Goal: Information Seeking & Learning: Find specific fact

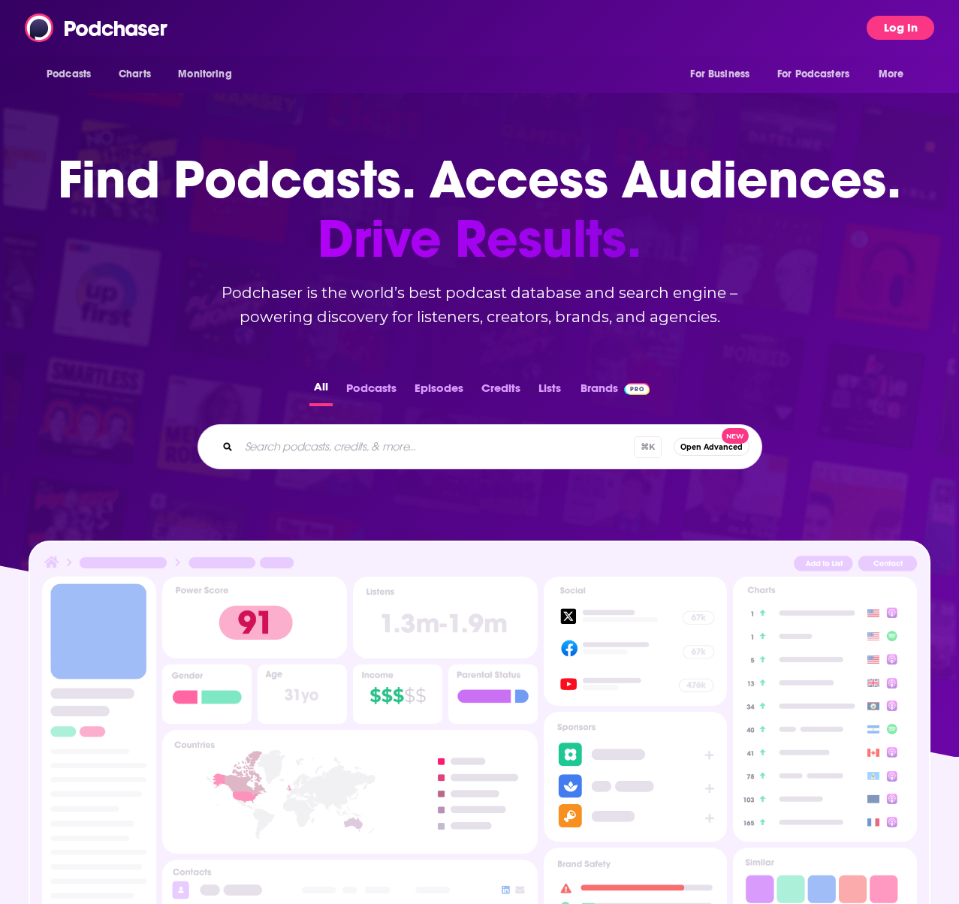
click at [903, 29] on button "Log In" at bounding box center [900, 28] width 68 height 24
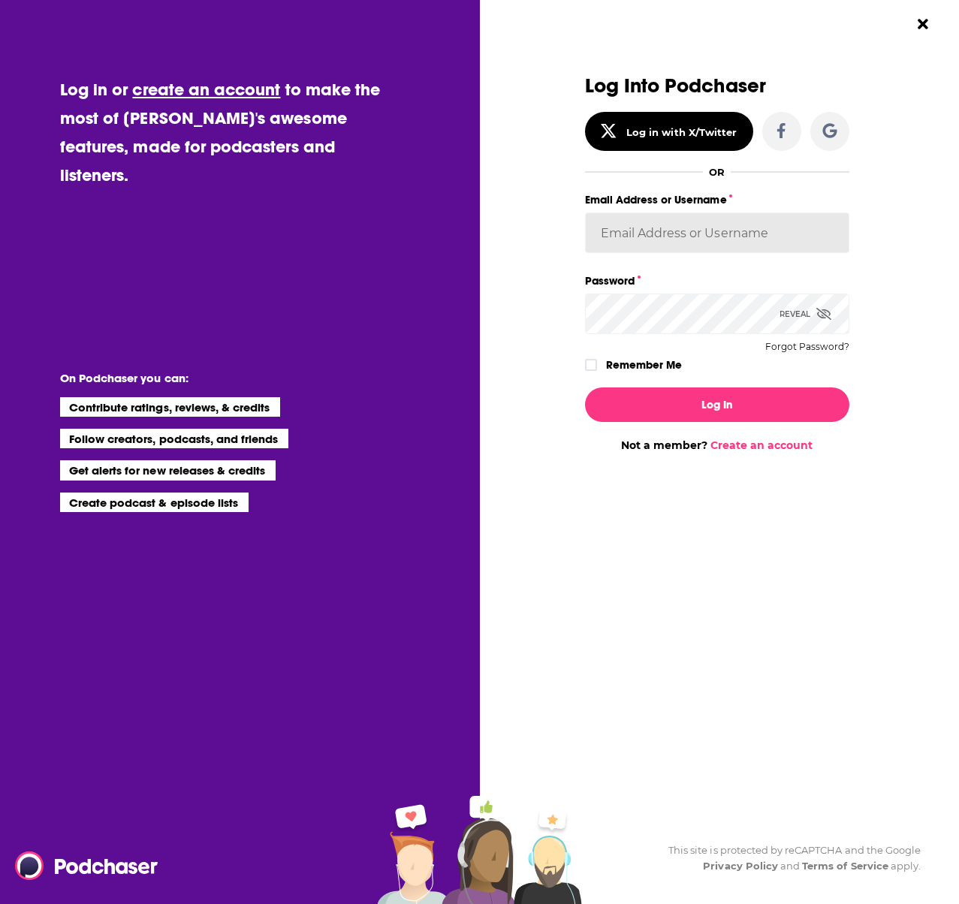
click at [637, 243] on input "Email Address or Username" at bounding box center [717, 232] width 264 height 41
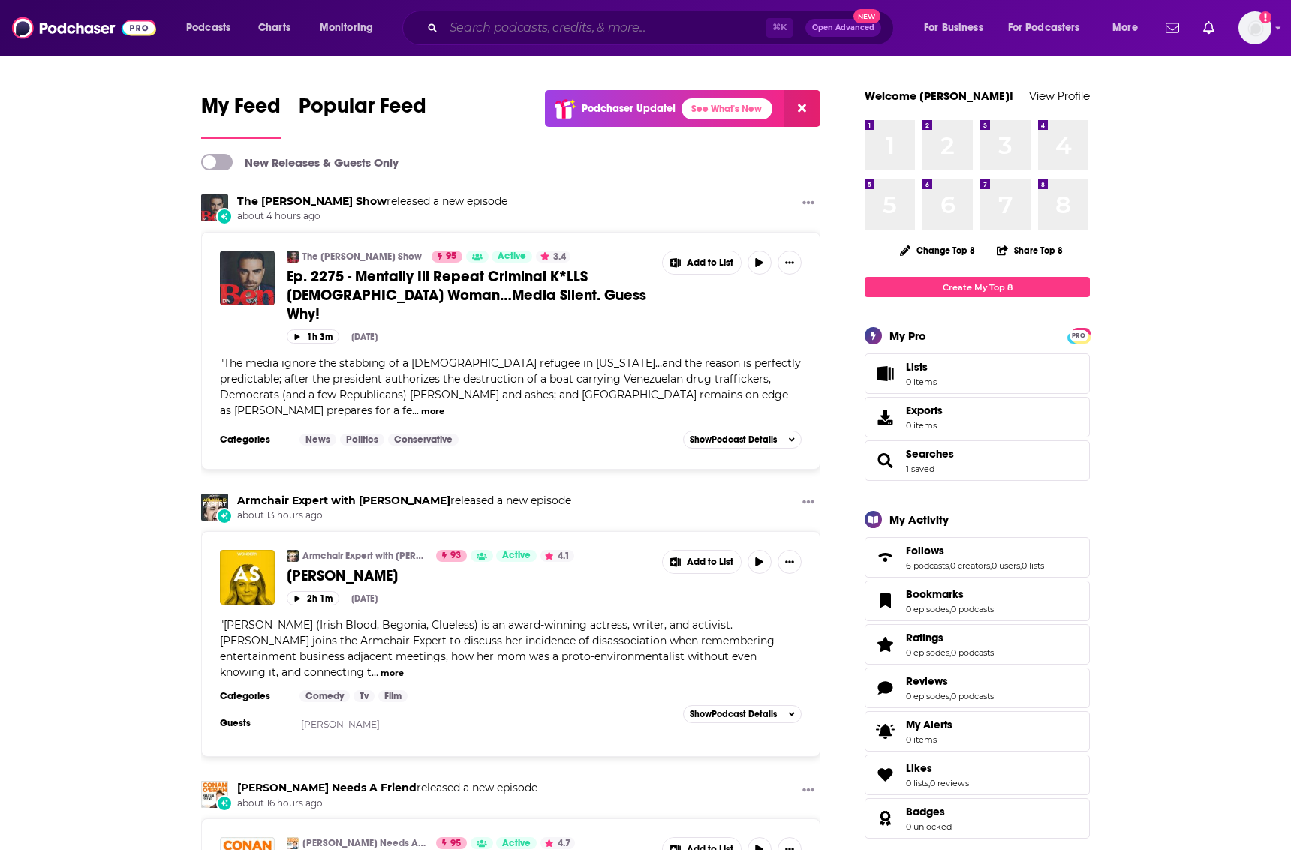
click at [492, 30] on input "Search podcasts, credits, & more..." at bounding box center [605, 28] width 322 height 24
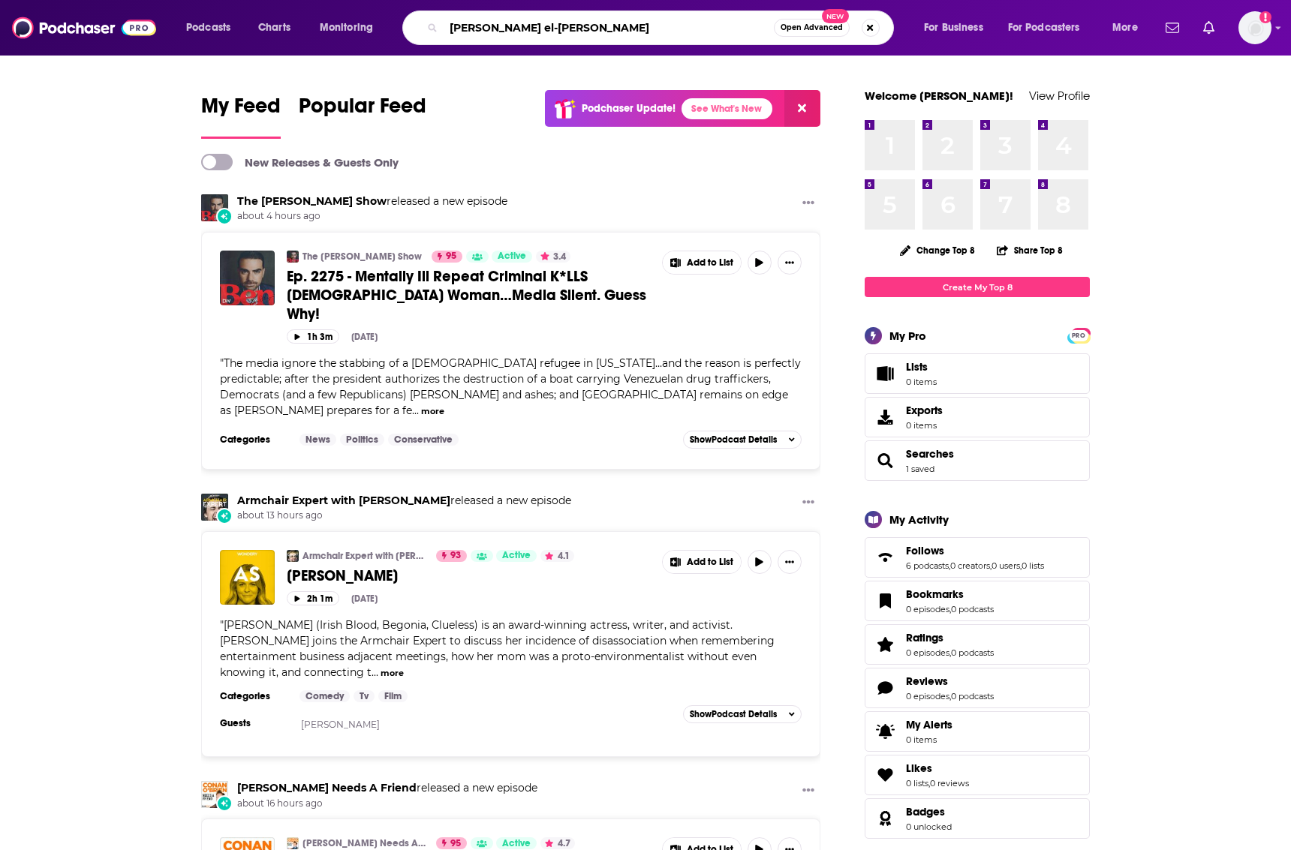
type input "[PERSON_NAME] el-[PERSON_NAME]"
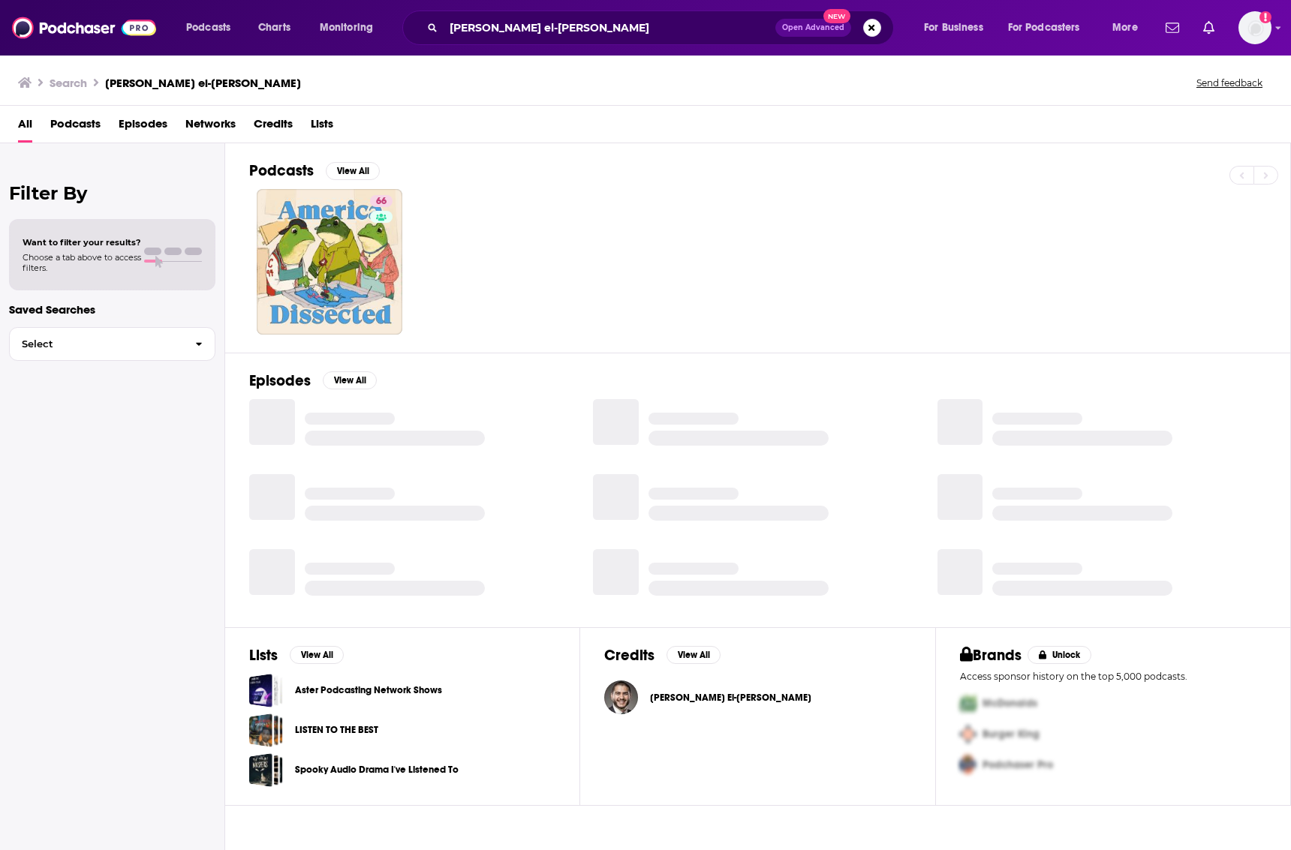
click at [269, 119] on span "Credits" at bounding box center [273, 127] width 39 height 31
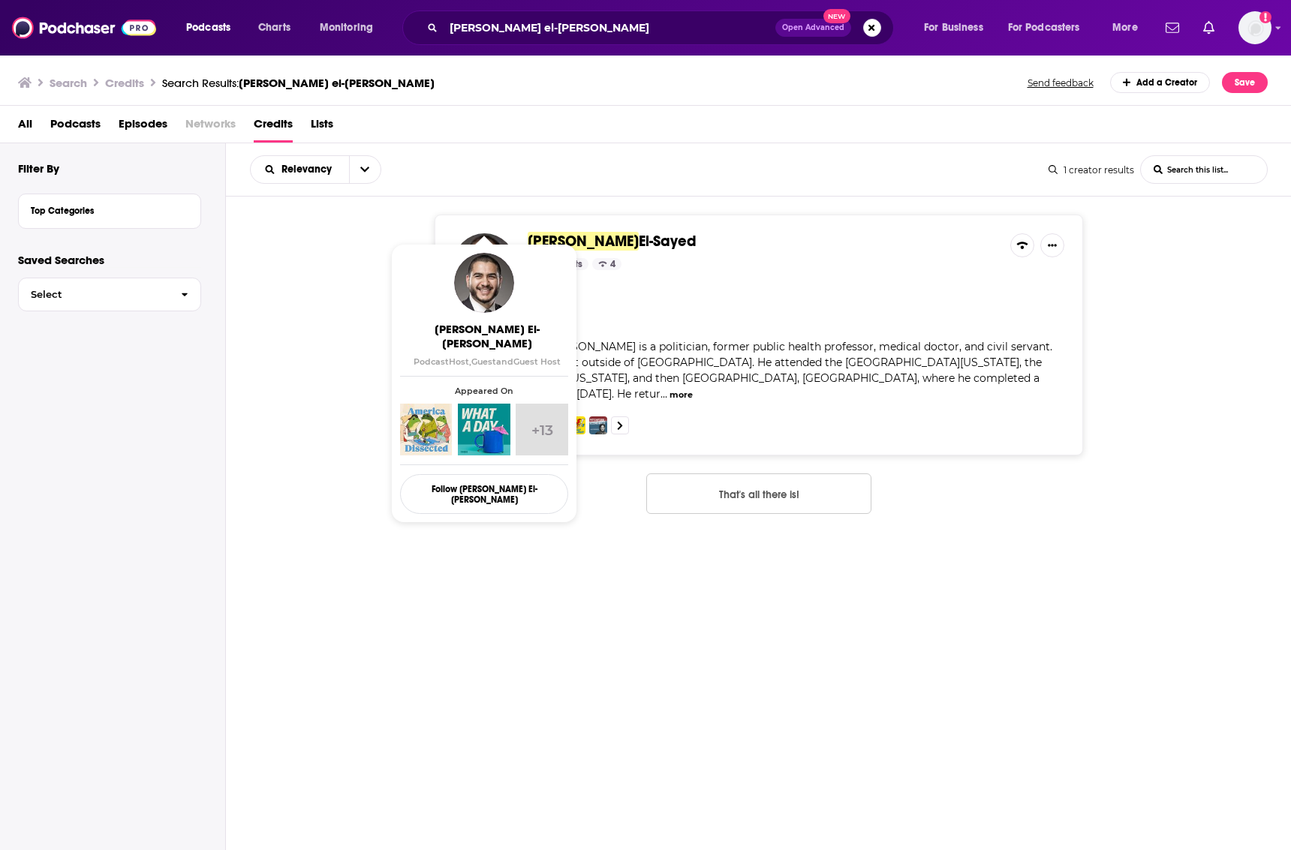
click at [639, 241] on span "El-Sayed" at bounding box center [668, 241] width 58 height 19
